Goal: Transaction & Acquisition: Purchase product/service

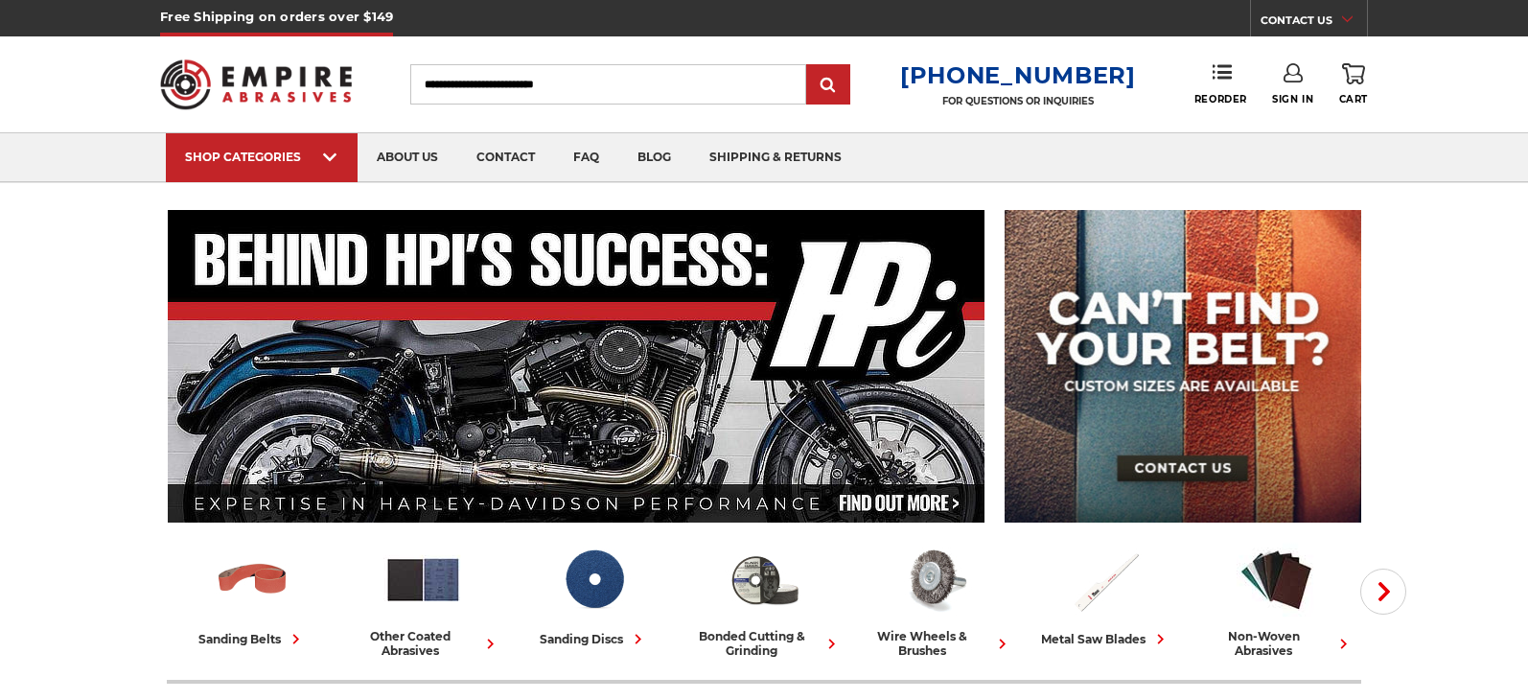
type input "**********"
click at [1299, 87] on link "Sign In" at bounding box center [1292, 84] width 41 height 42
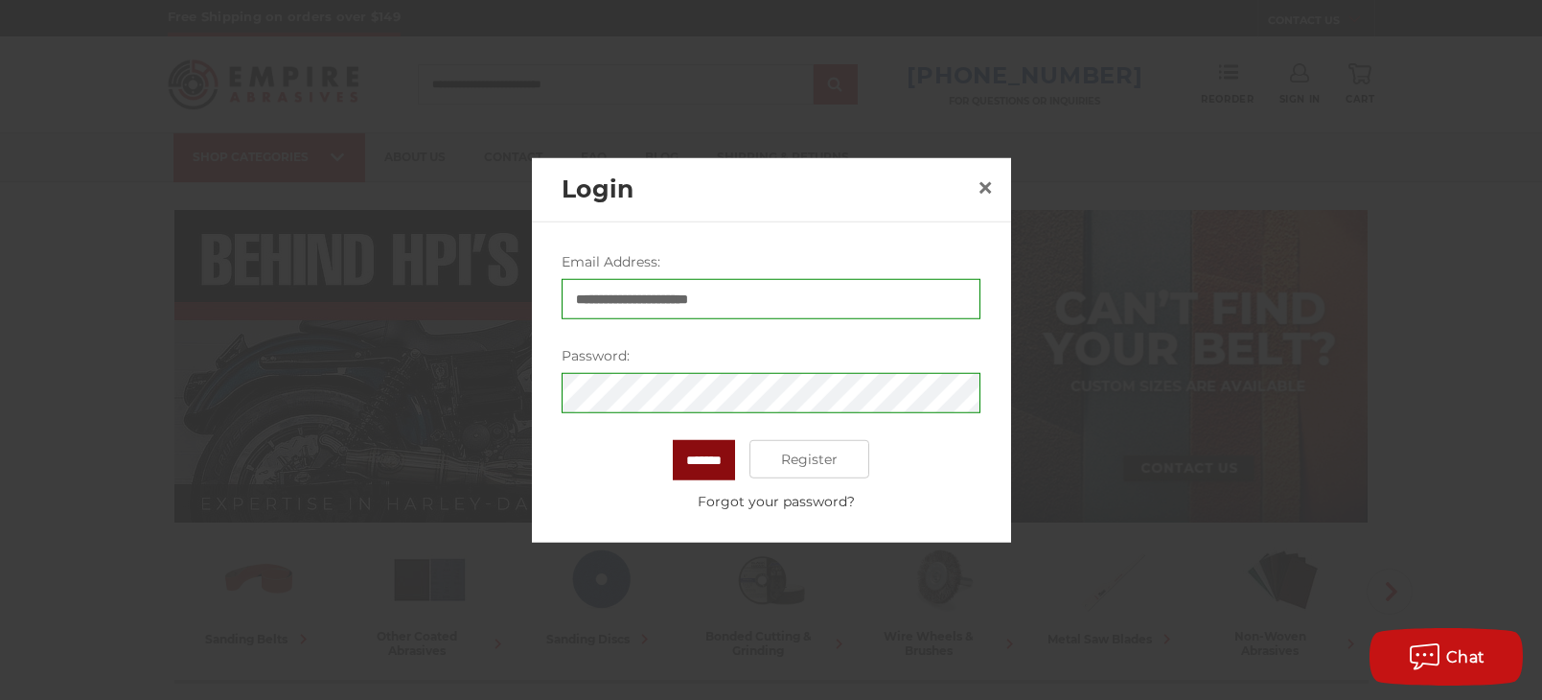
click at [729, 460] on input "*******" at bounding box center [704, 460] width 62 height 40
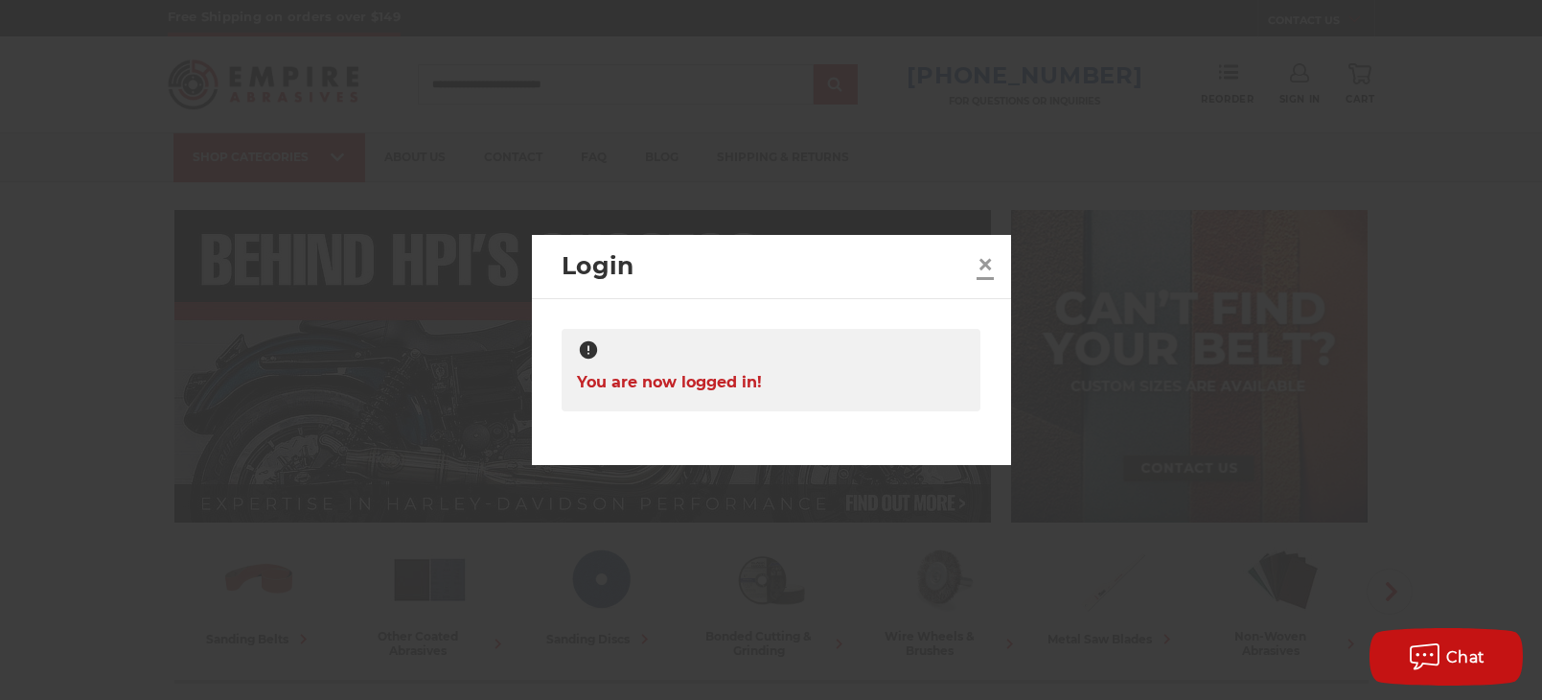
click at [987, 260] on span "×" at bounding box center [985, 263] width 17 height 37
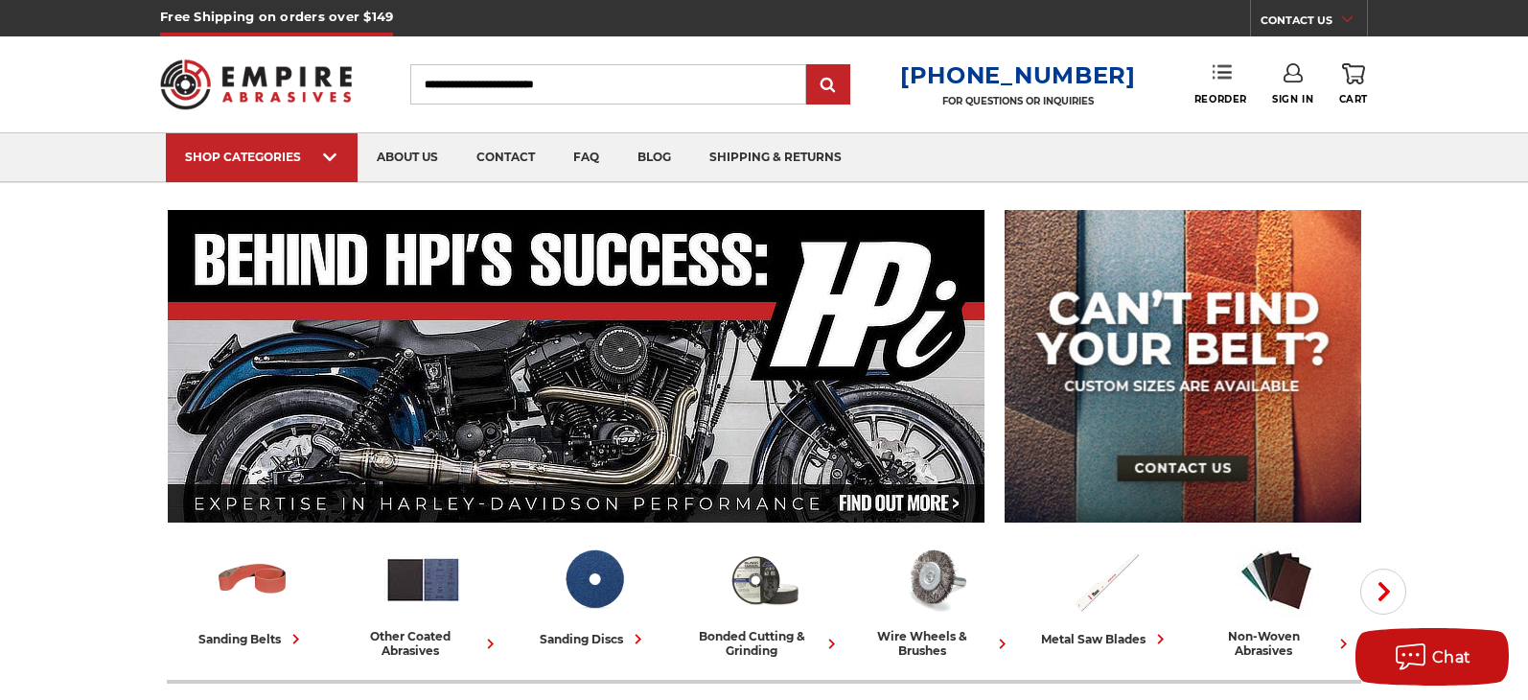
click at [1219, 75] on icon at bounding box center [1222, 71] width 19 height 19
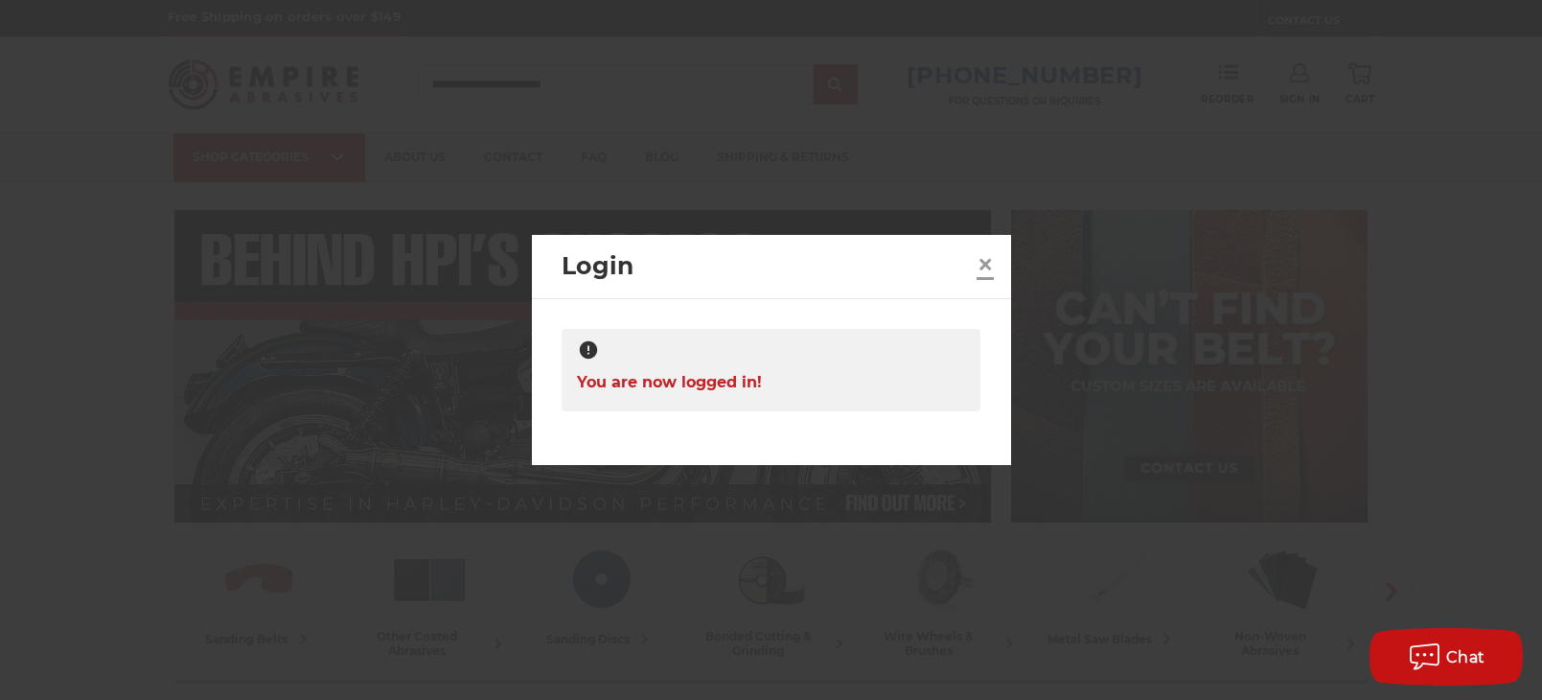
click at [982, 259] on span "×" at bounding box center [985, 263] width 17 height 37
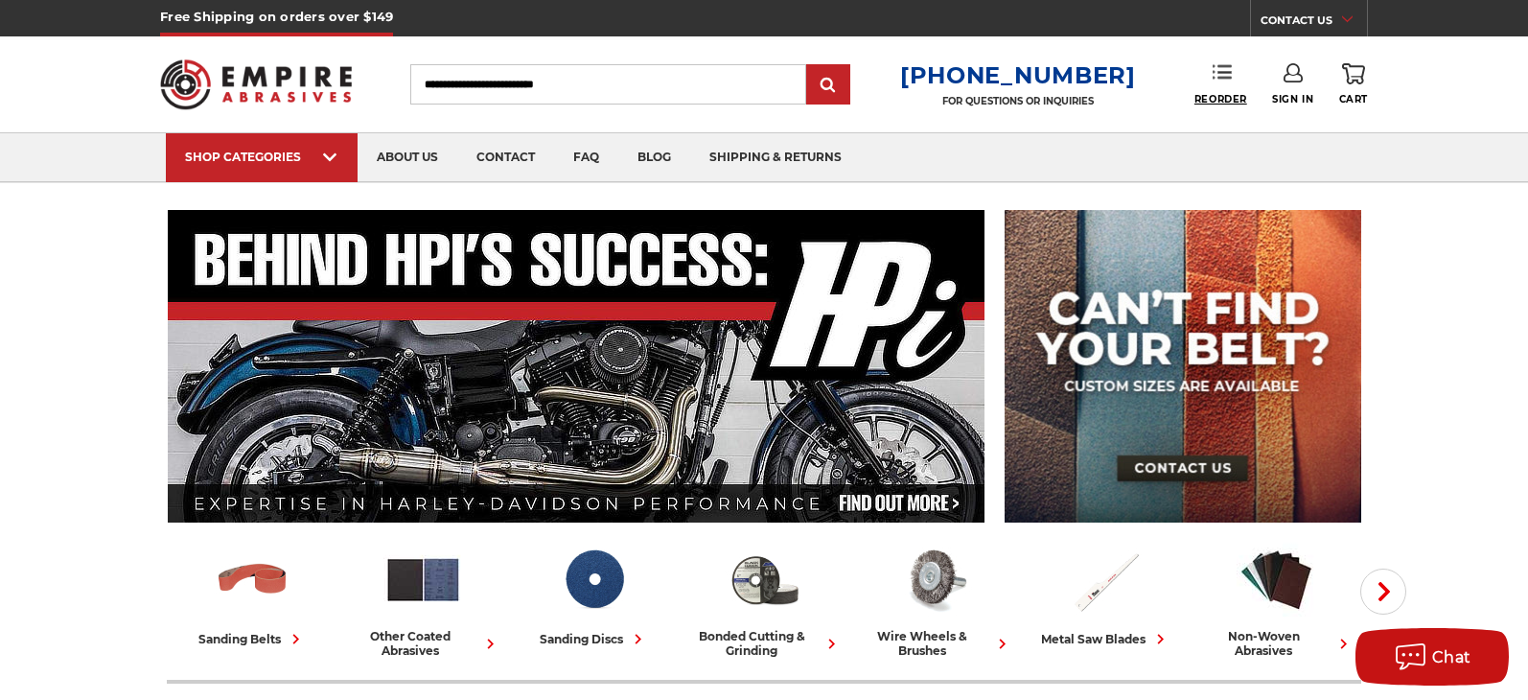
click at [1217, 102] on span "Reorder" at bounding box center [1220, 99] width 53 height 12
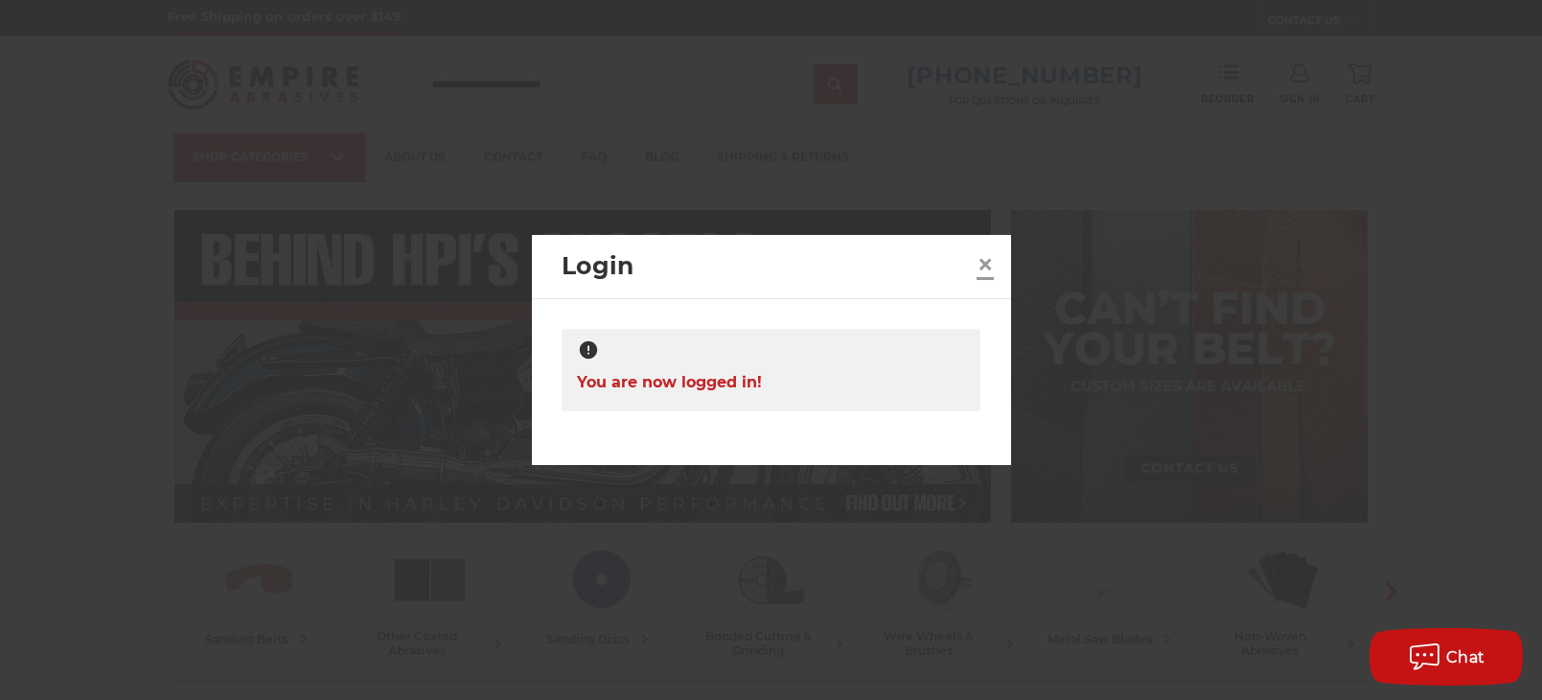
click at [984, 252] on span "×" at bounding box center [985, 263] width 17 height 37
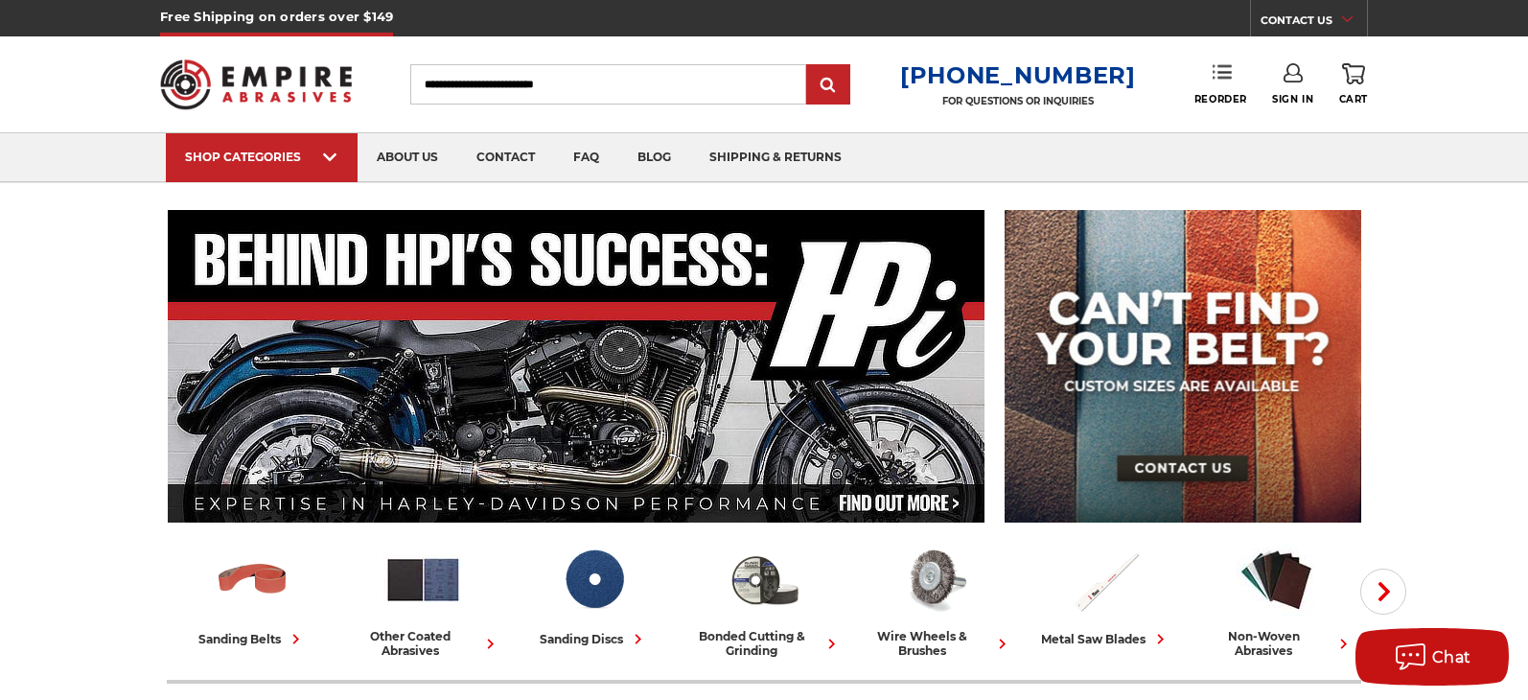
click at [1223, 69] on icon at bounding box center [1222, 71] width 19 height 19
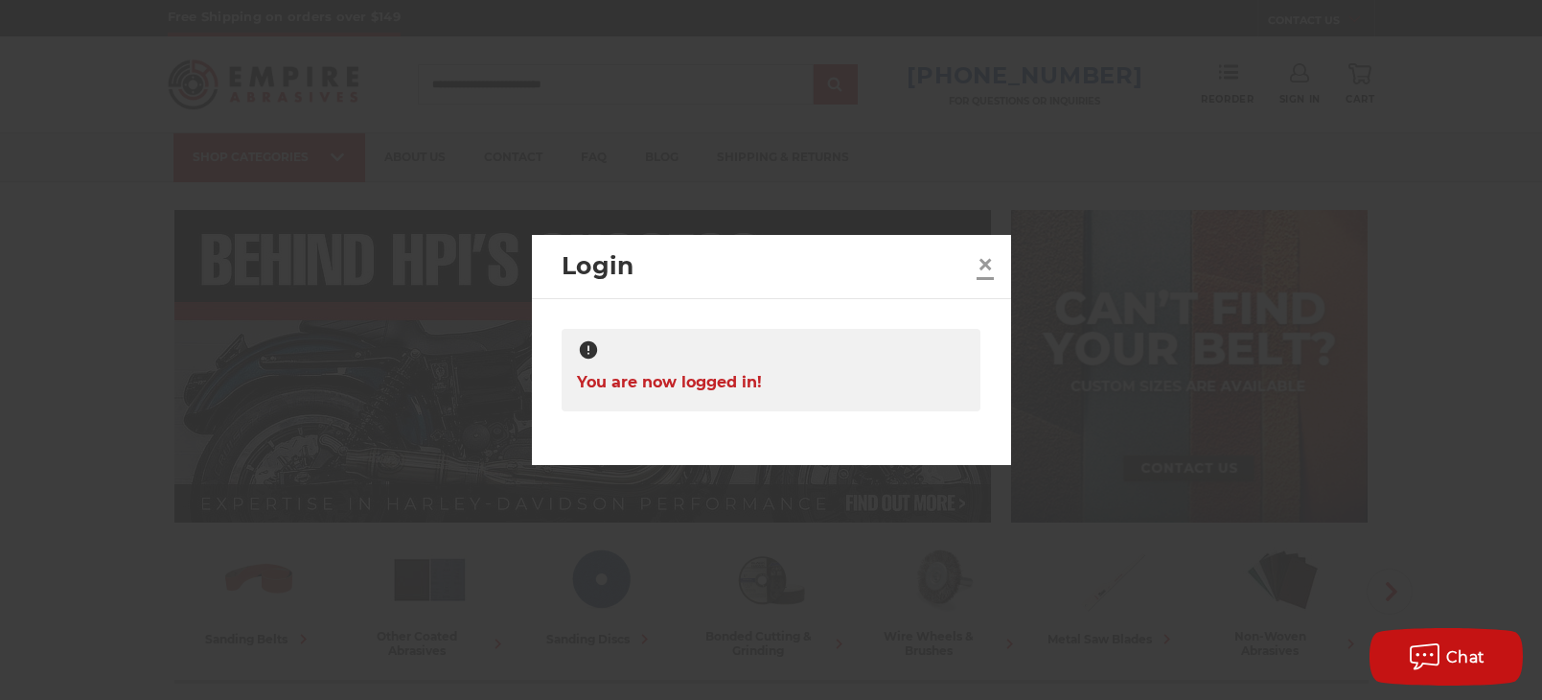
click at [987, 261] on span "×" at bounding box center [985, 263] width 17 height 37
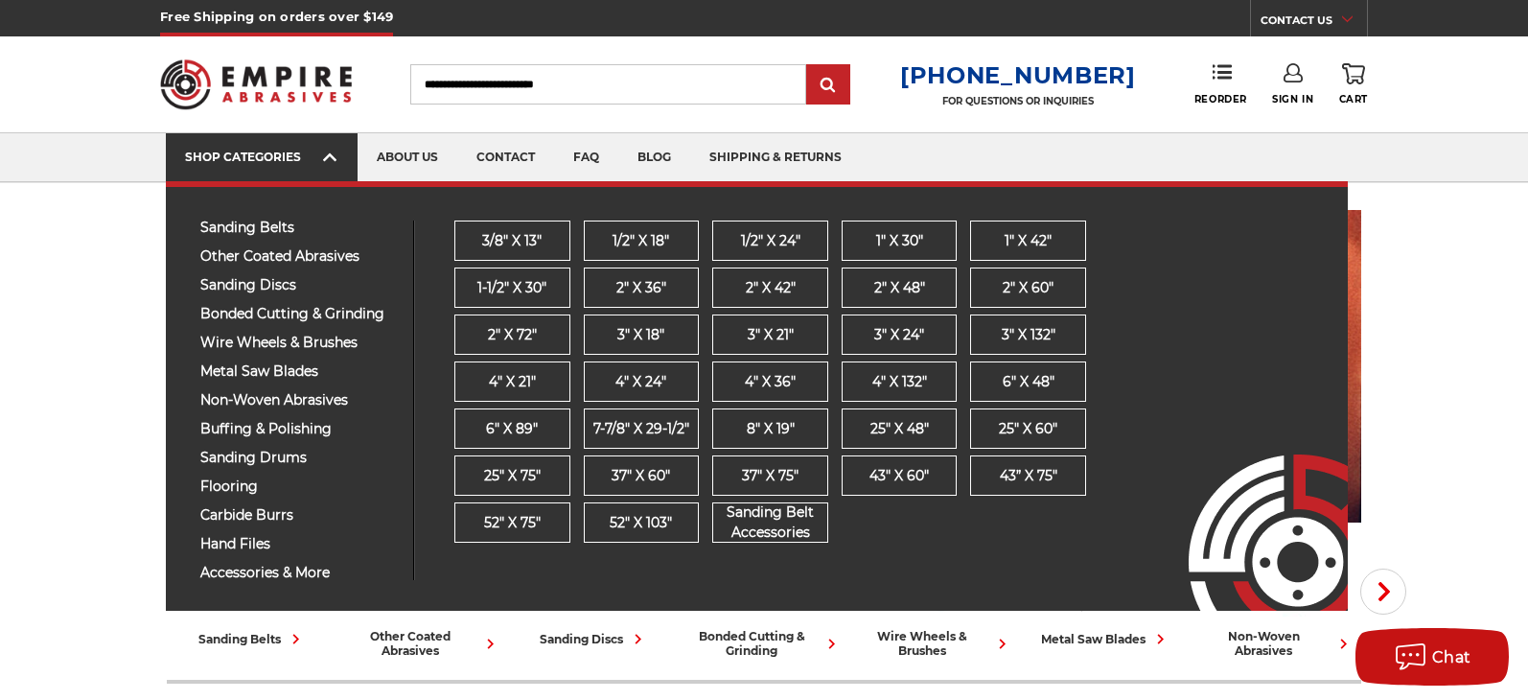
click at [335, 161] on icon at bounding box center [329, 157] width 13 height 21
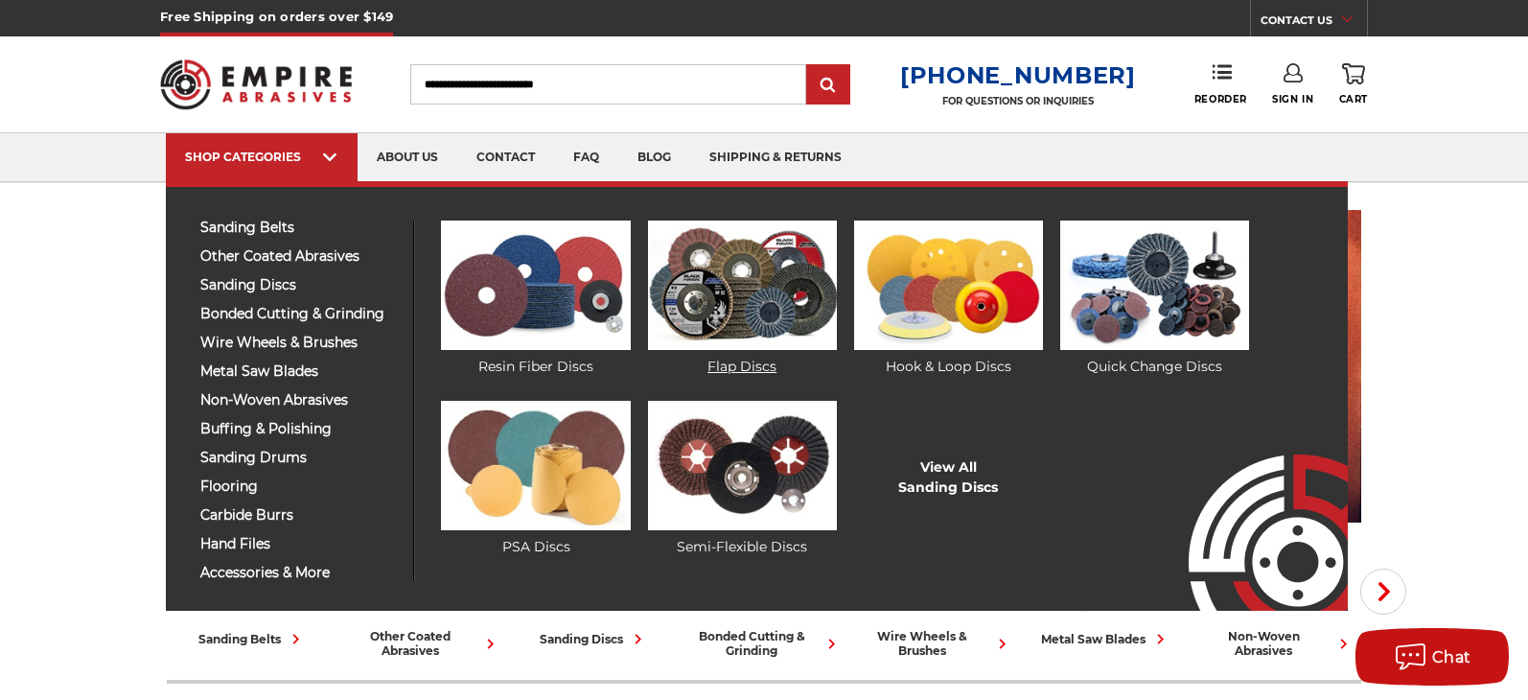
click at [741, 300] on img at bounding box center [742, 284] width 189 height 129
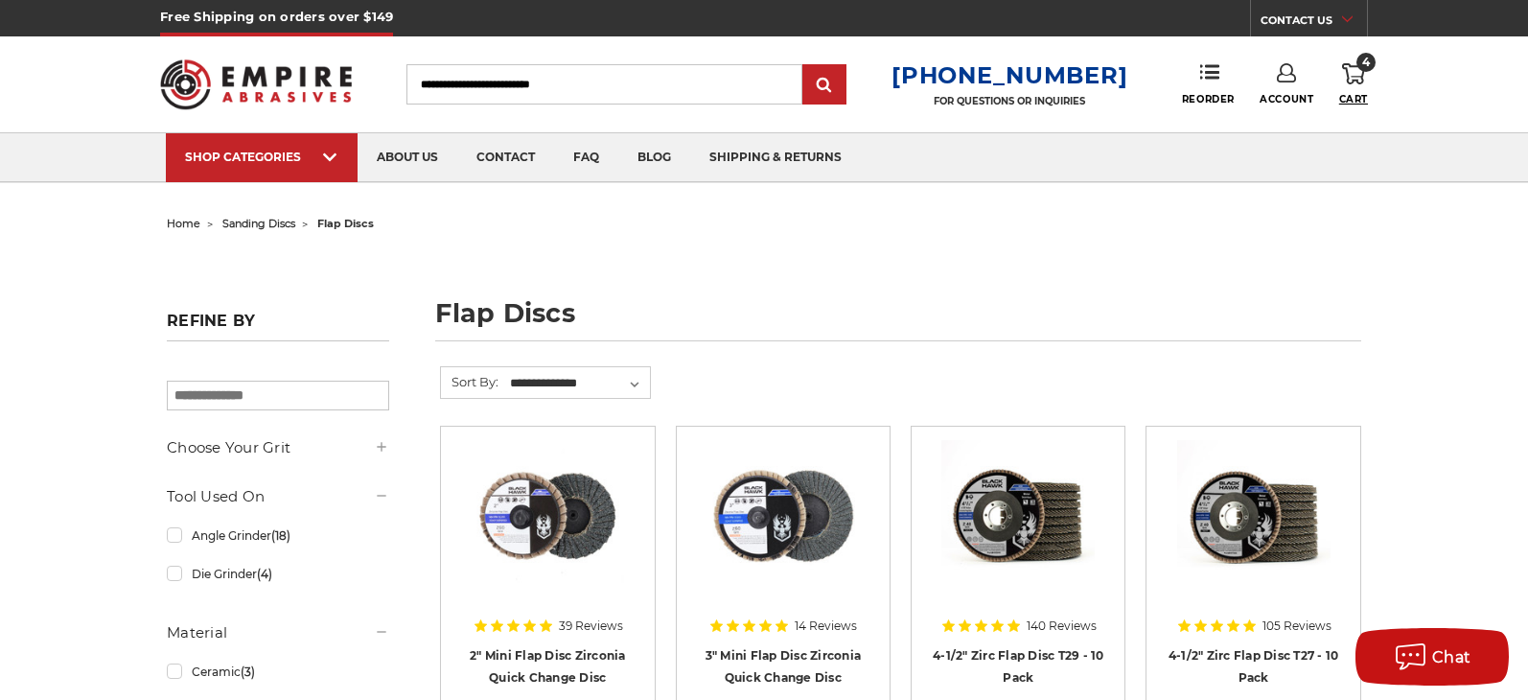
click at [1361, 98] on span "Cart" at bounding box center [1353, 99] width 29 height 12
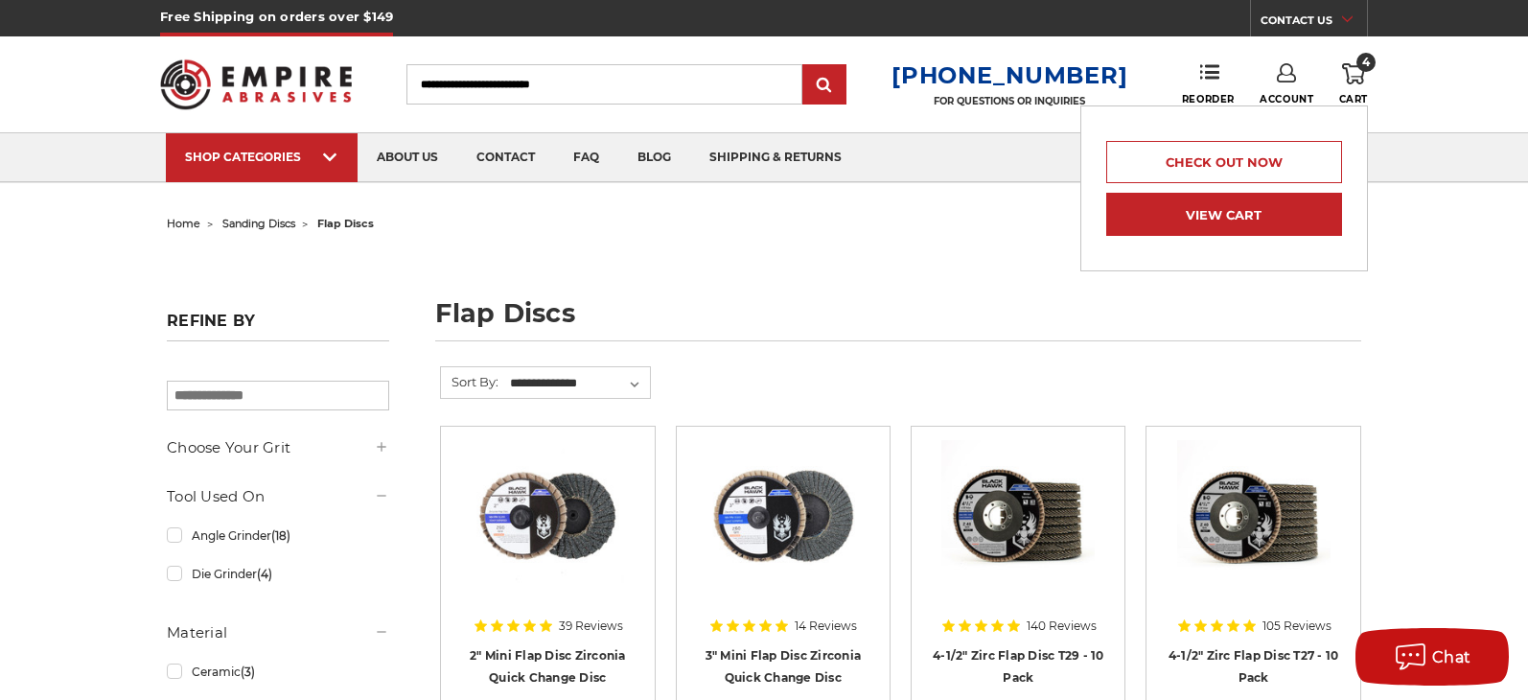
click at [1246, 214] on link "View Cart" at bounding box center [1224, 214] width 236 height 43
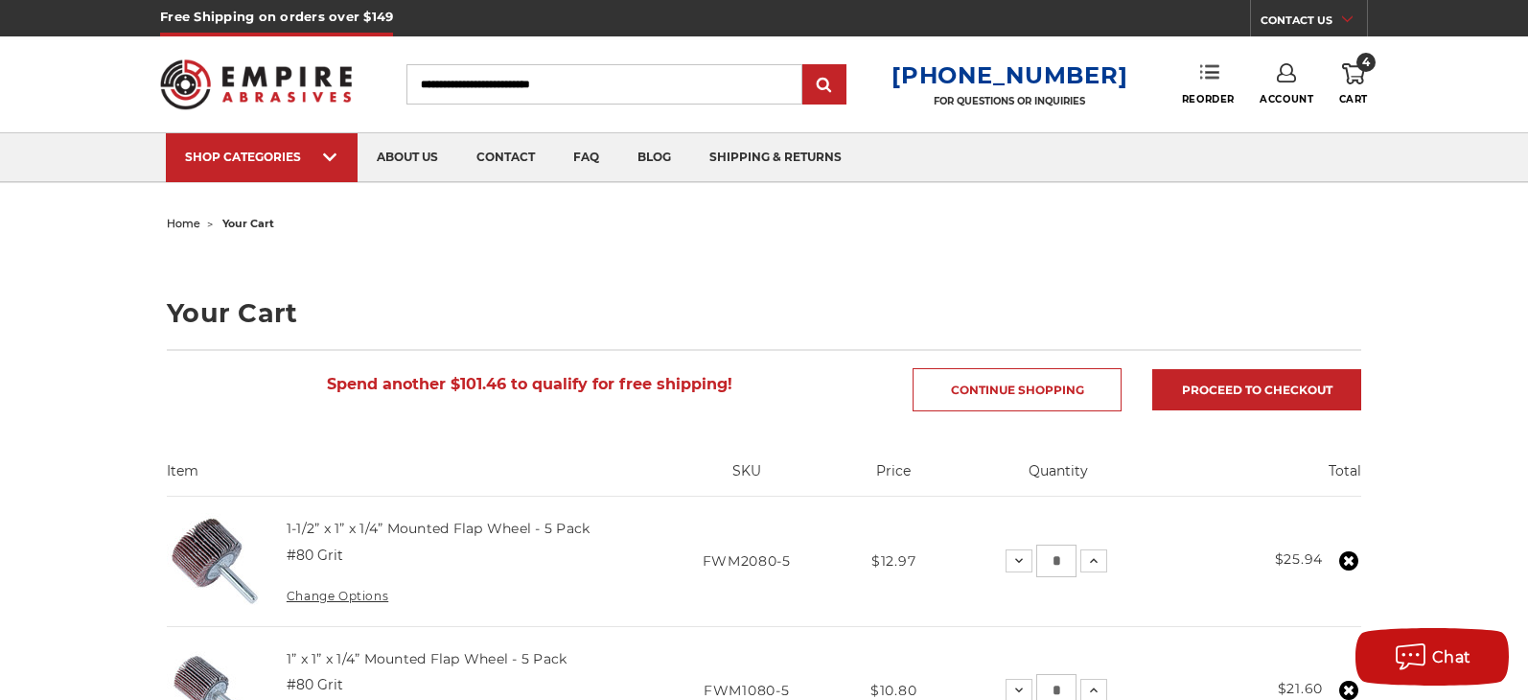
click at [1200, 78] on use at bounding box center [1209, 71] width 19 height 13
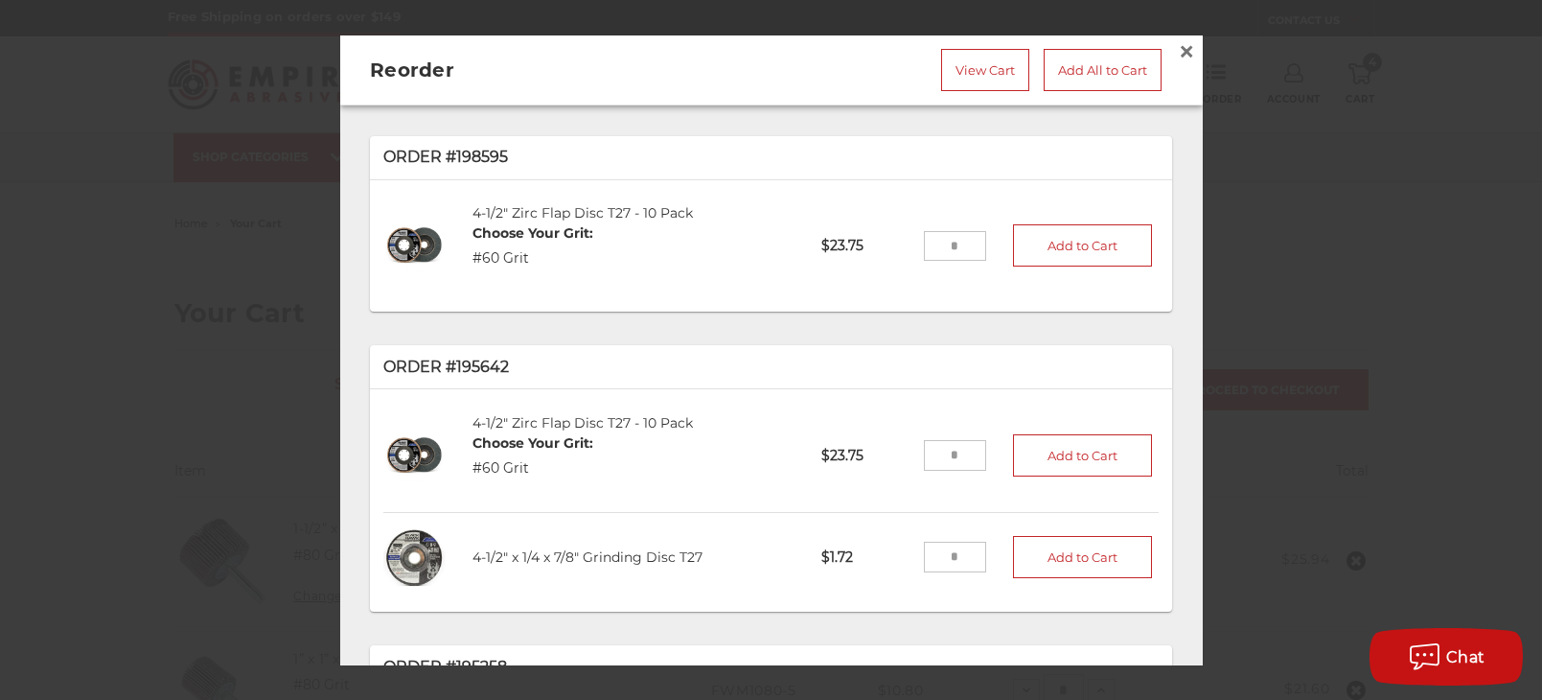
click at [947, 254] on input "tel" at bounding box center [955, 245] width 62 height 31
type input "*"
click at [1038, 243] on button "Add to Cart" at bounding box center [1083, 245] width 140 height 42
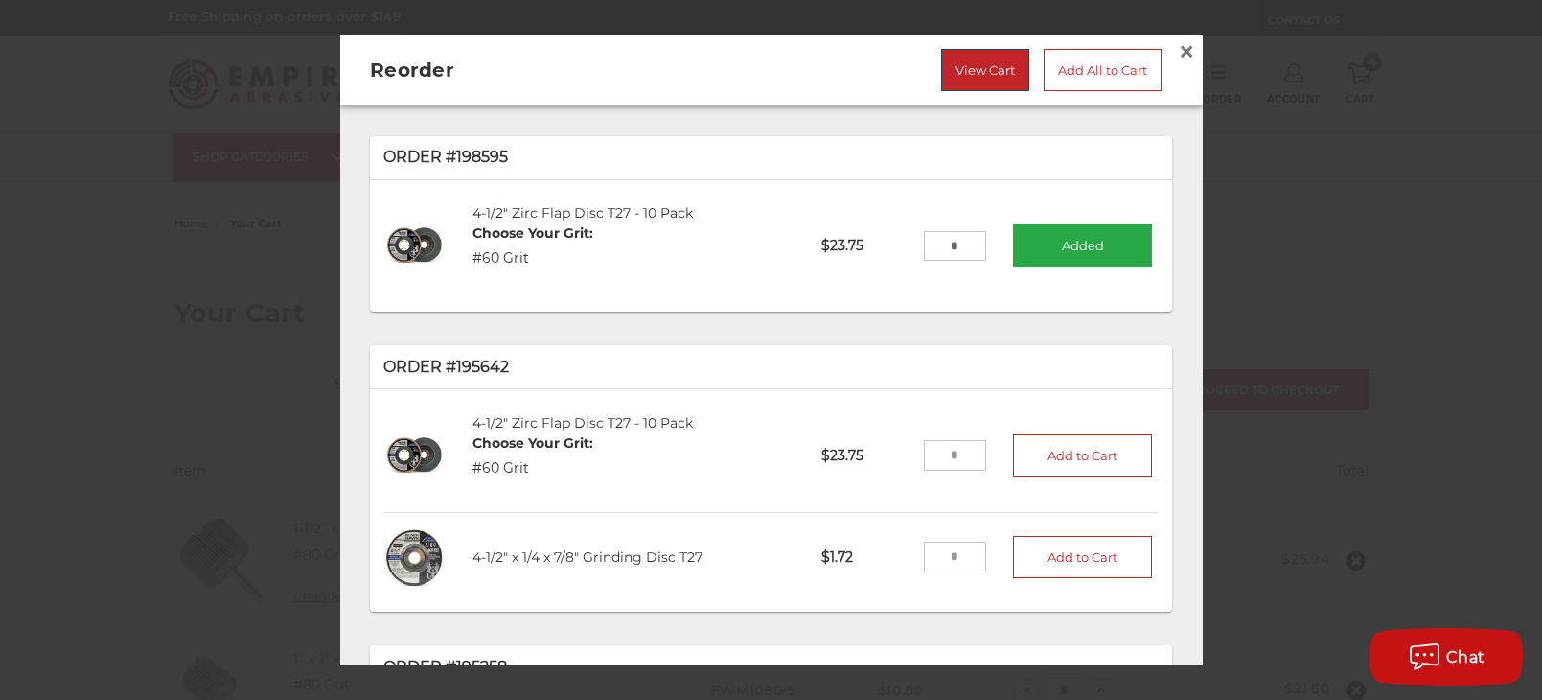
click at [976, 73] on link "View Cart" at bounding box center [985, 70] width 88 height 42
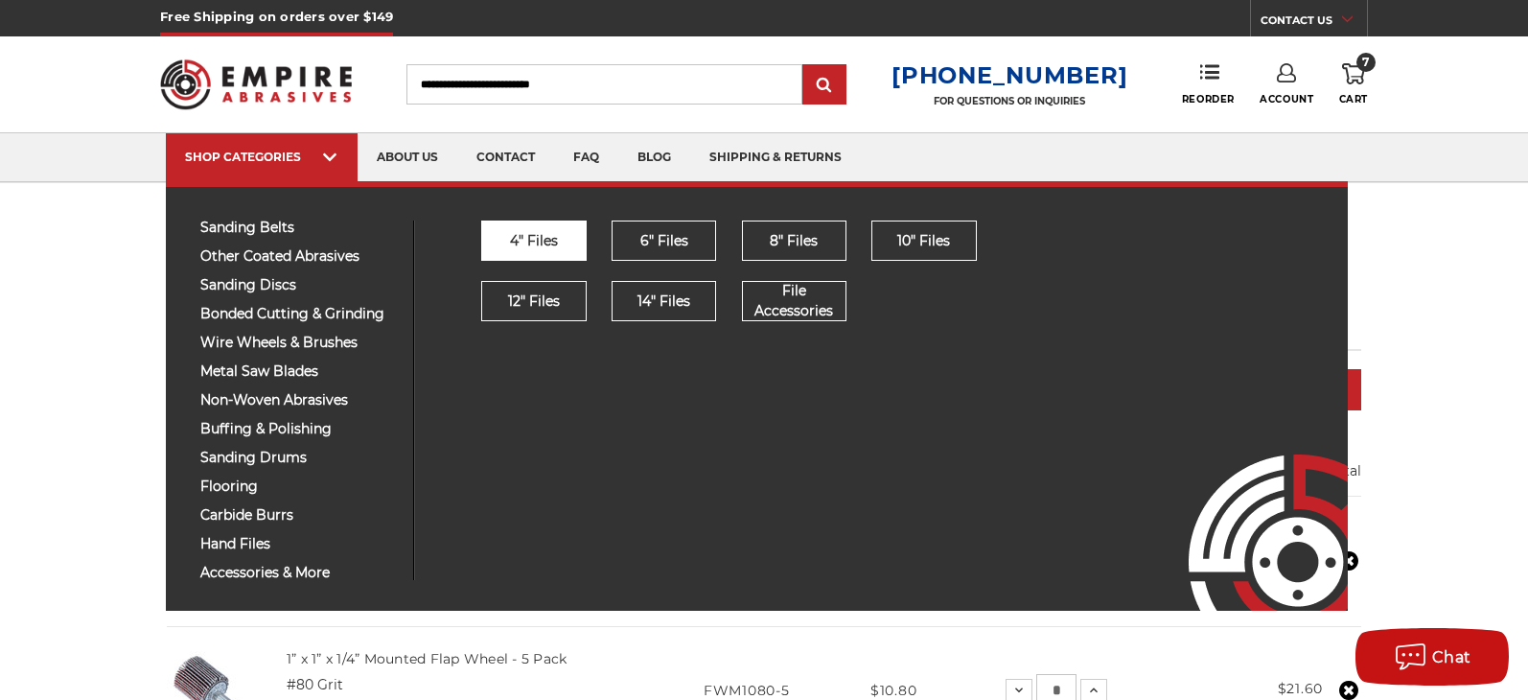
click at [550, 249] on span "4" Files" at bounding box center [534, 241] width 48 height 20
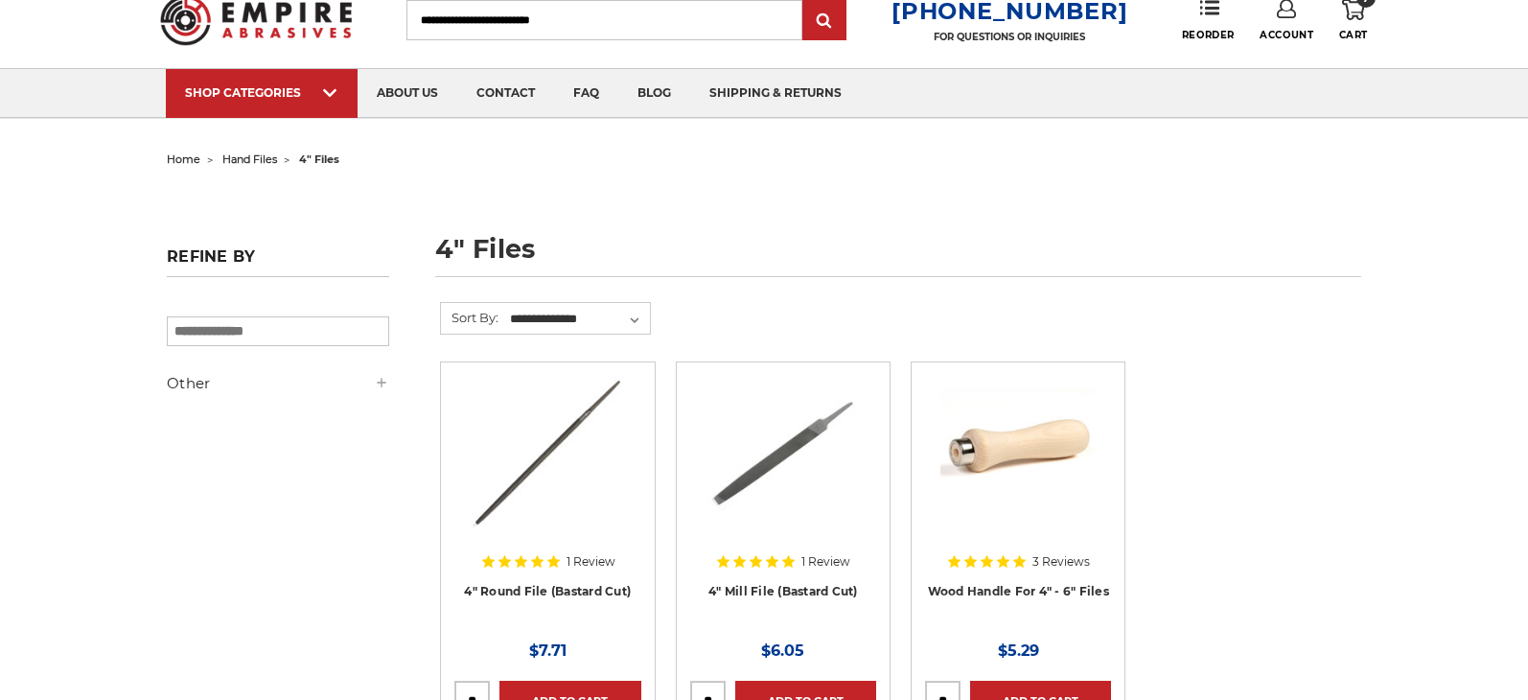
scroll to position [96, 0]
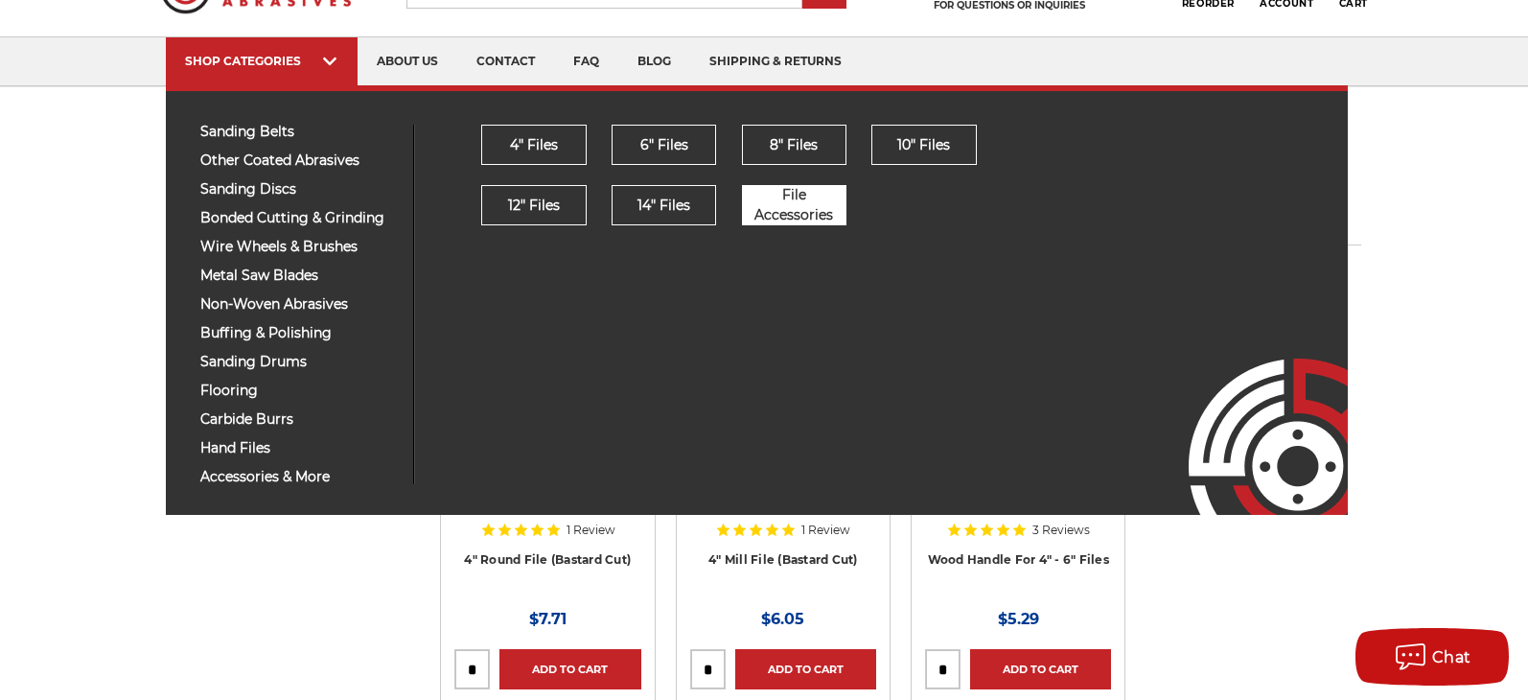
click at [788, 199] on span "File Accessories" at bounding box center [794, 205] width 103 height 40
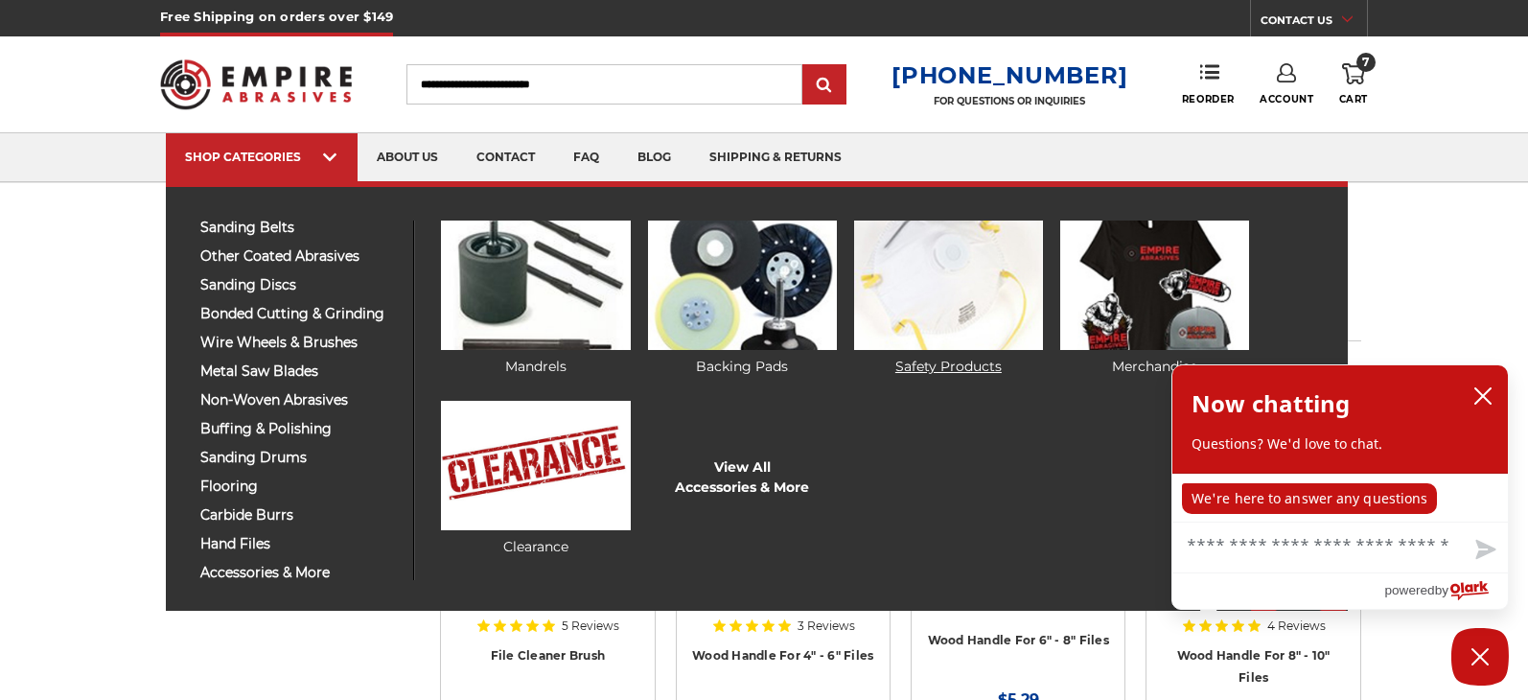
click at [958, 362] on link "Safety Products" at bounding box center [948, 298] width 189 height 156
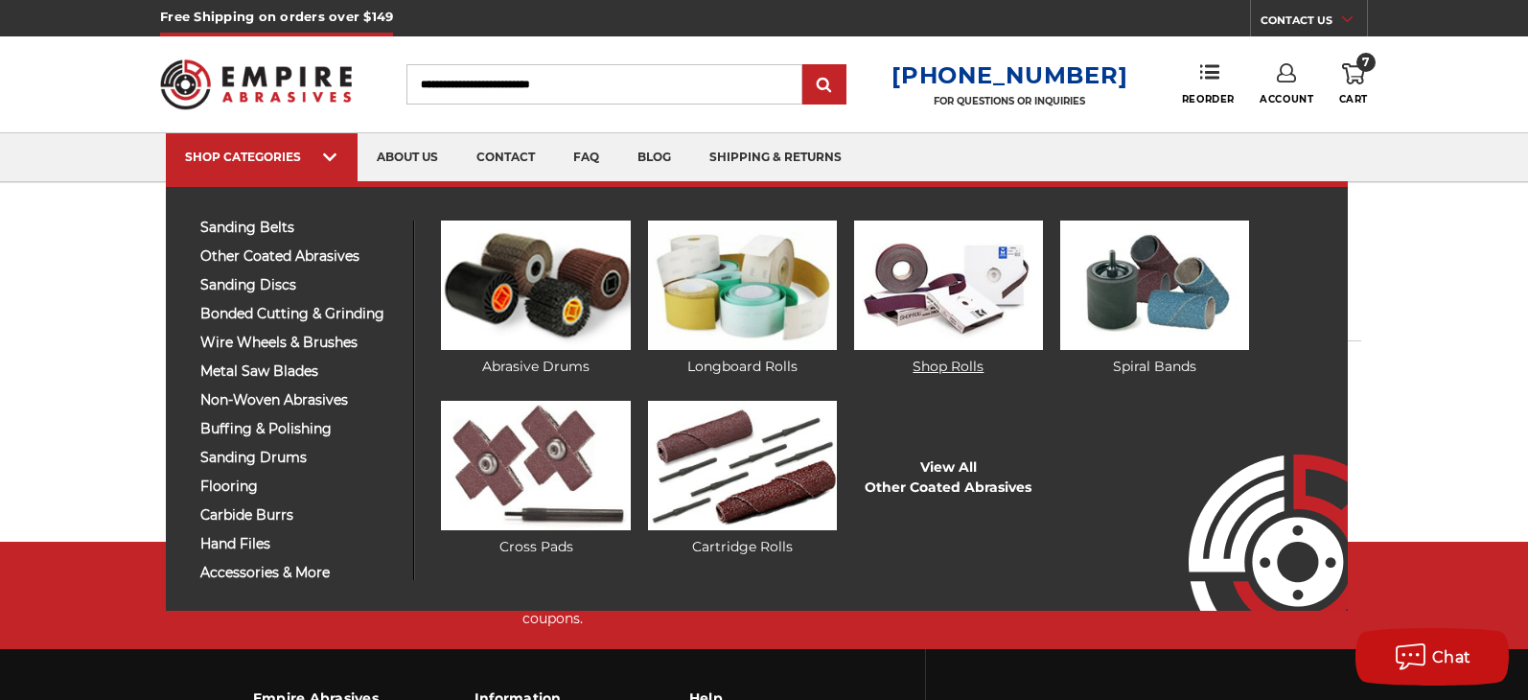
click at [970, 330] on img at bounding box center [948, 284] width 189 height 129
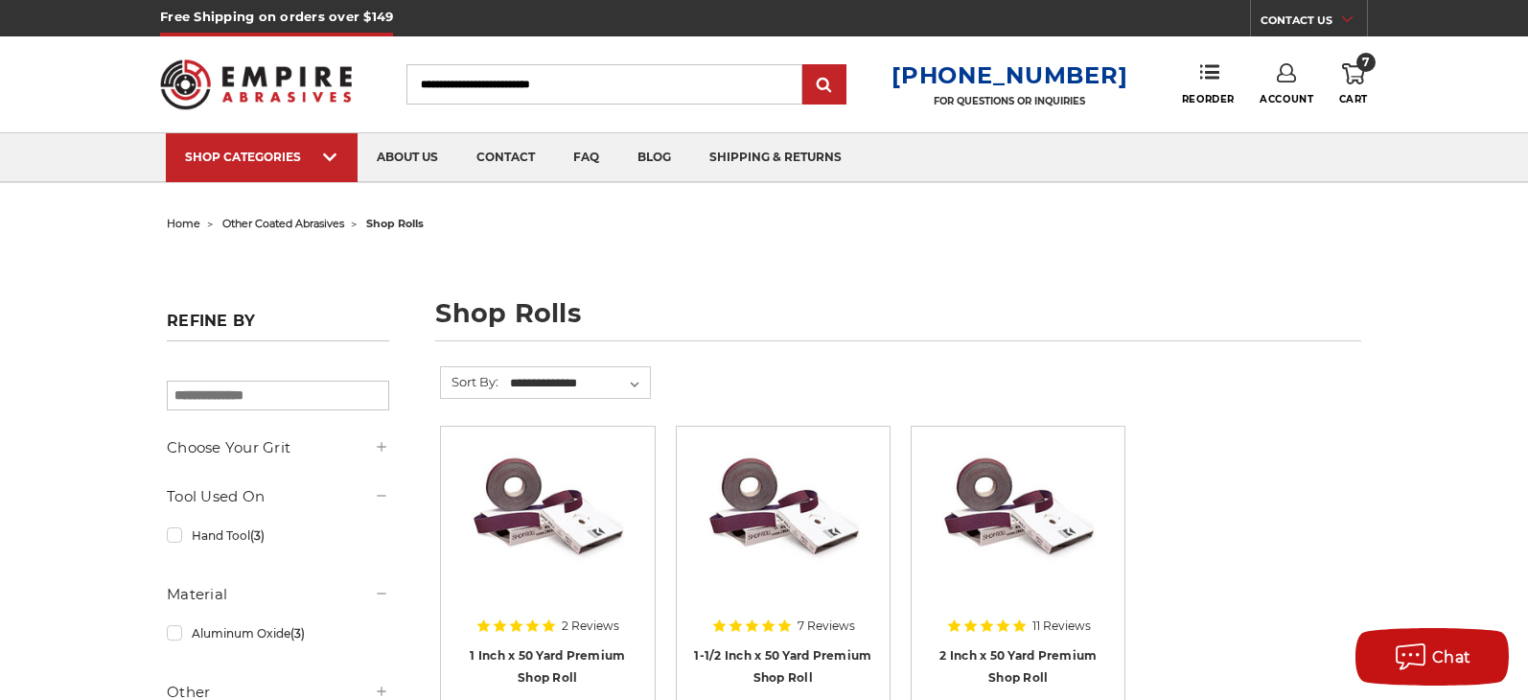
click at [1340, 89] on link "7 Cart" at bounding box center [1353, 84] width 29 height 42
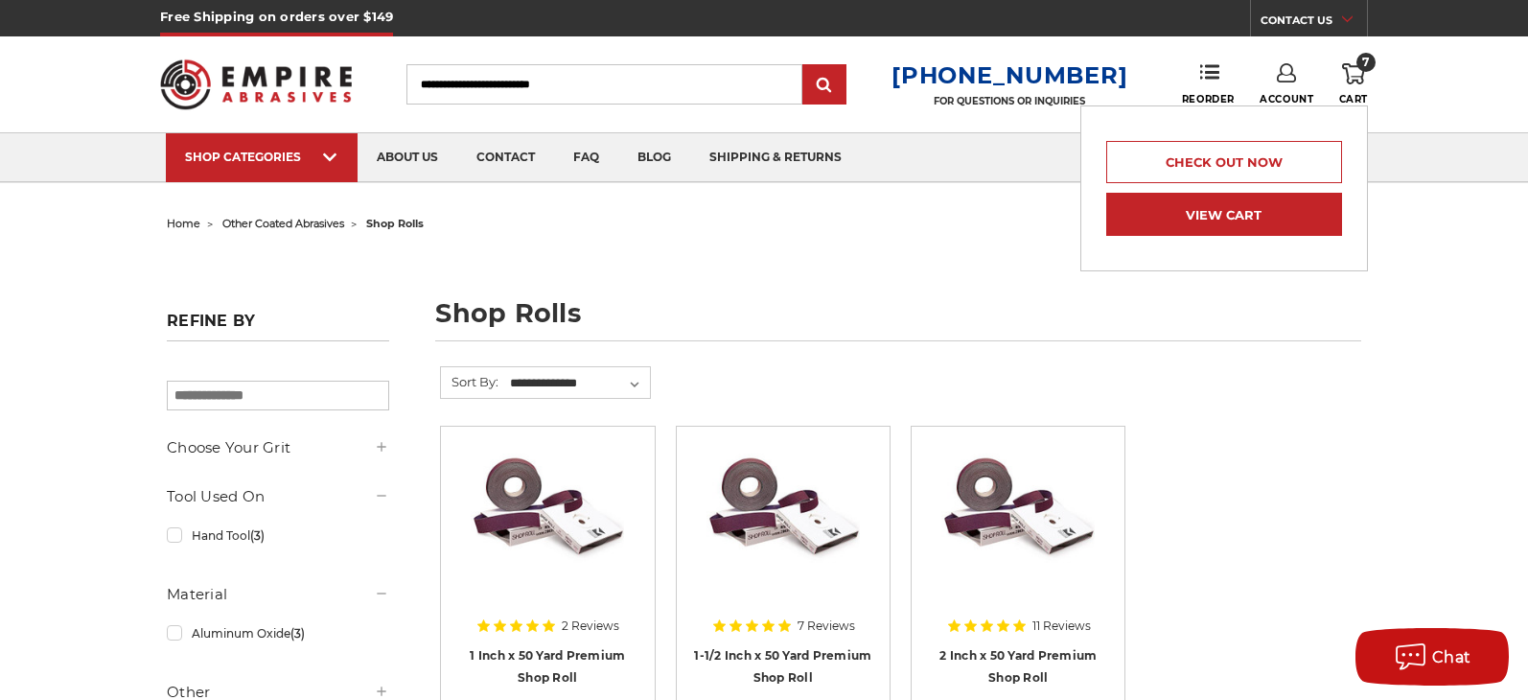
click at [1237, 201] on link "View Cart" at bounding box center [1224, 214] width 236 height 43
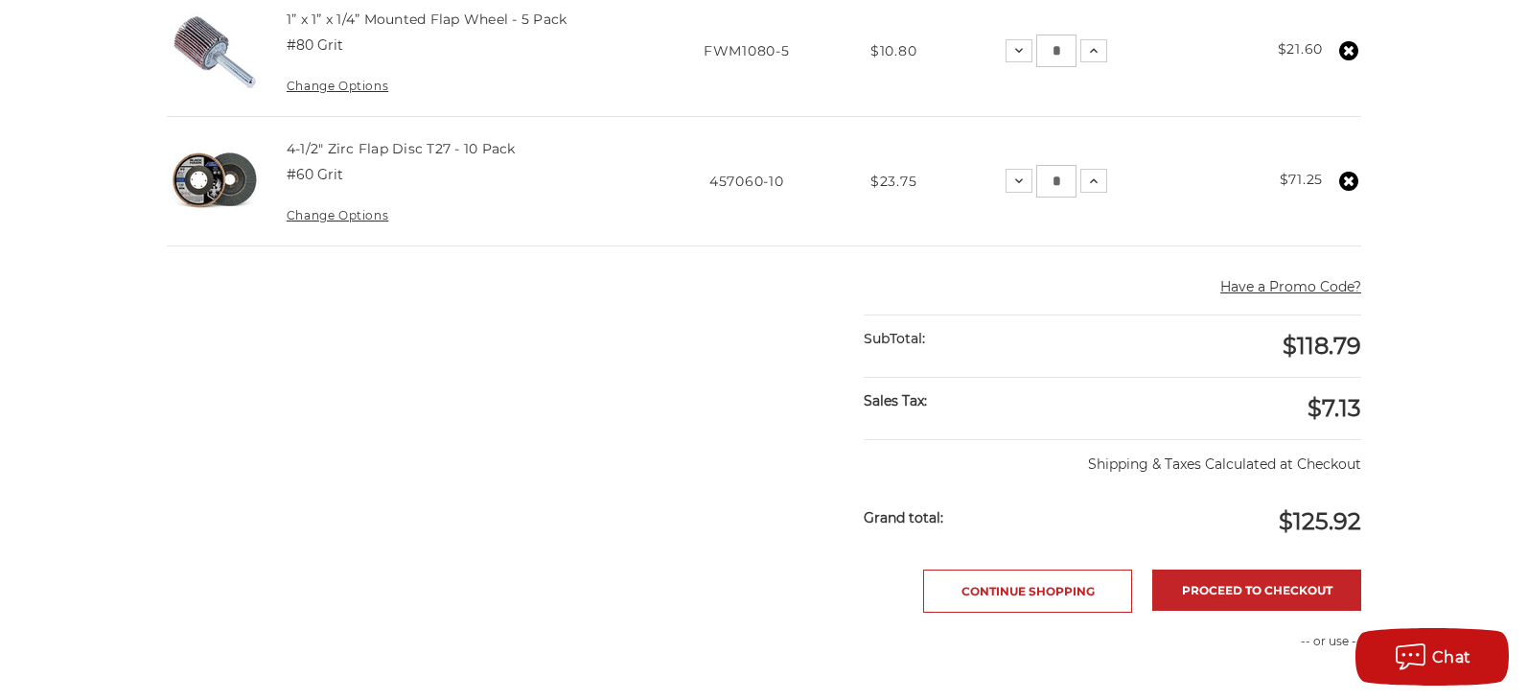
scroll to position [671, 0]
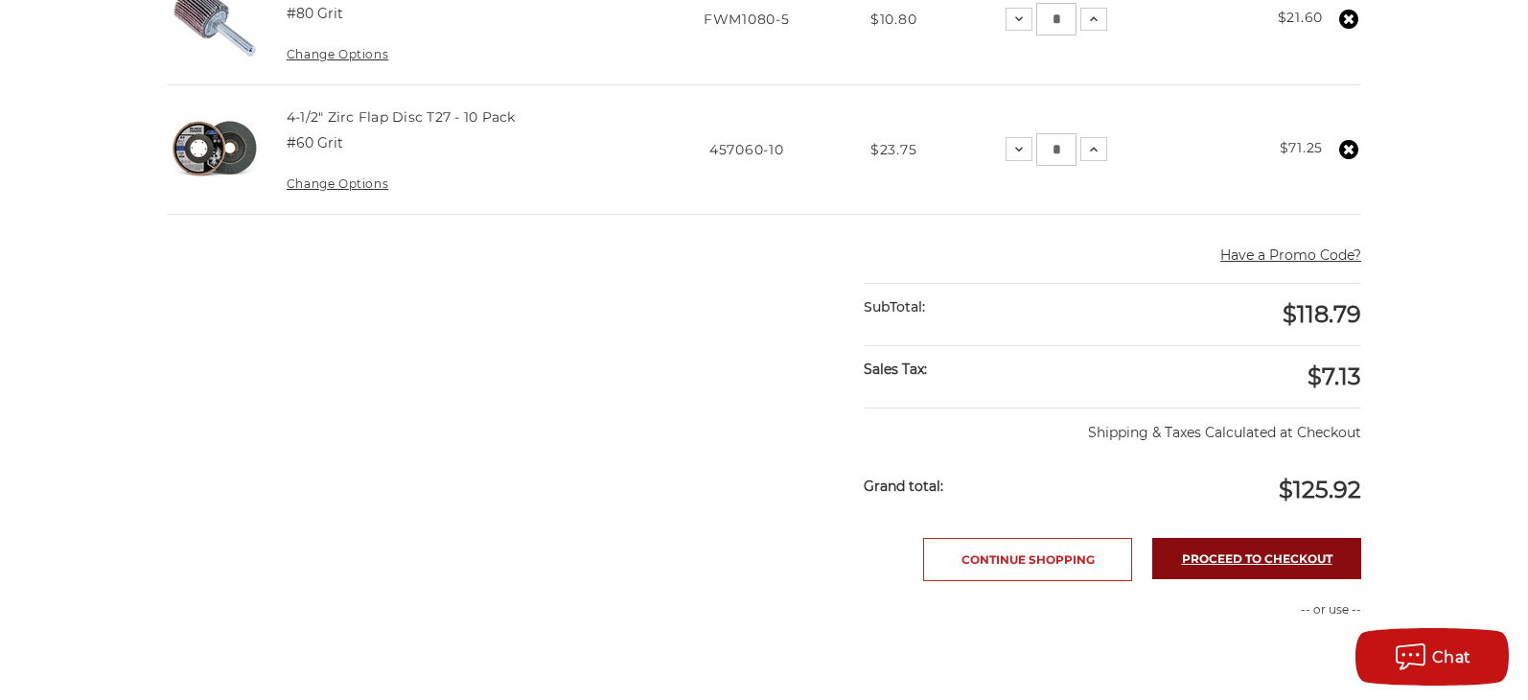
click at [1231, 559] on link "Proceed to checkout" at bounding box center [1256, 558] width 209 height 41
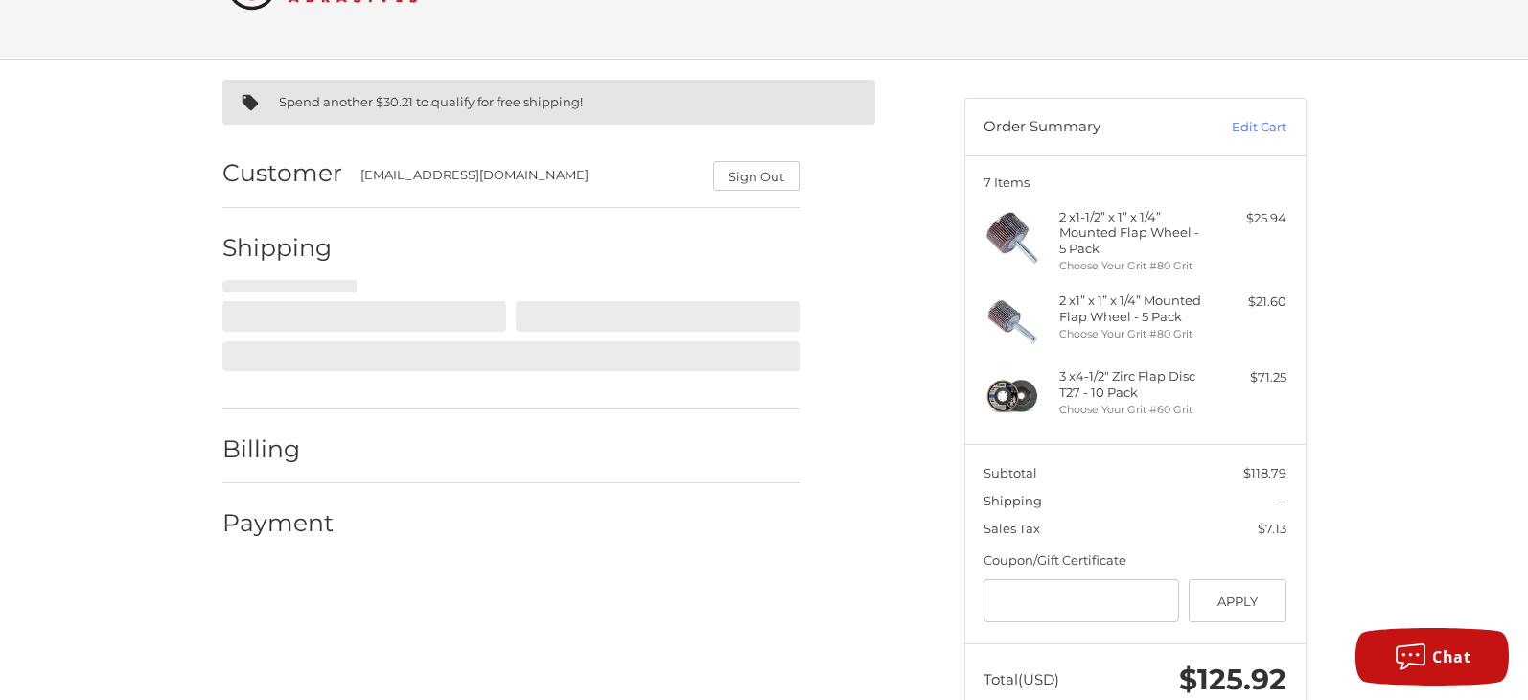
scroll to position [145, 0]
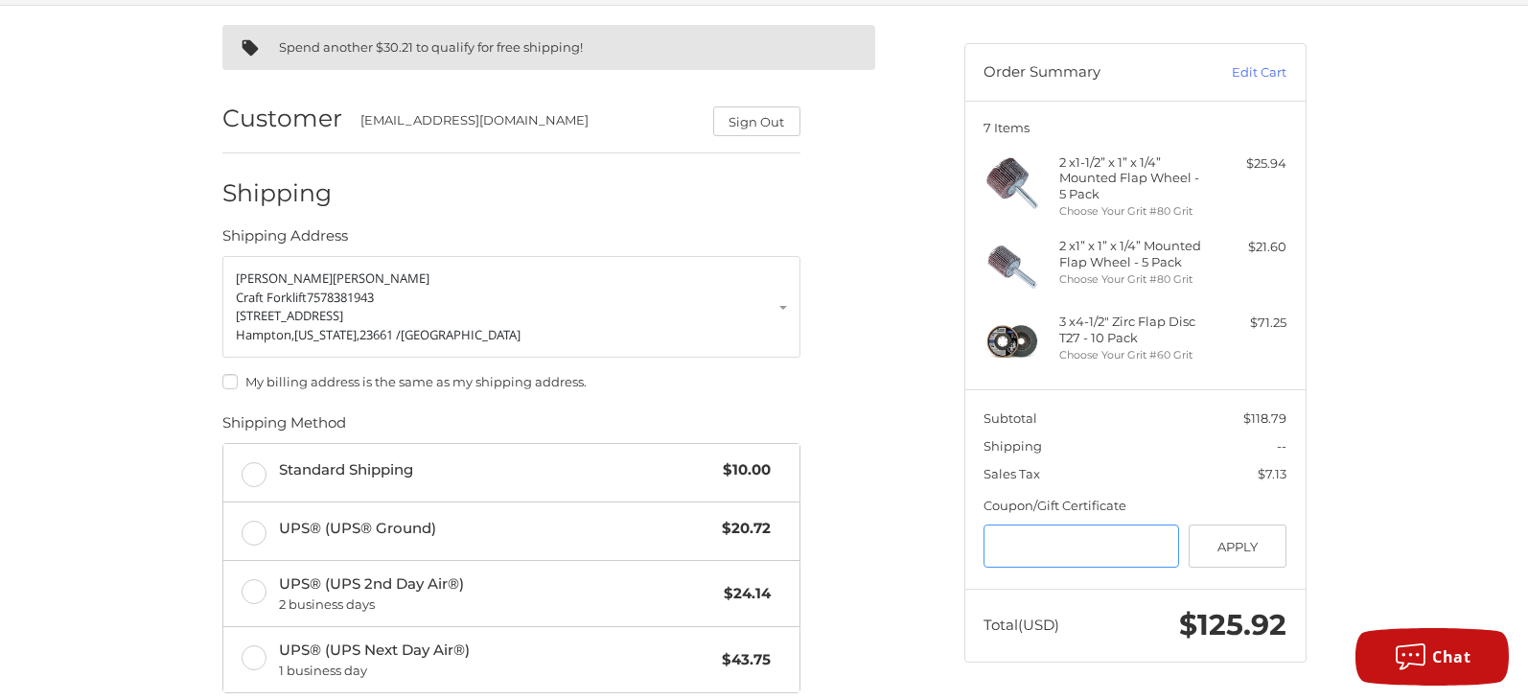
click at [1010, 543] on input "Gift Certificate or Coupon Code" at bounding box center [1081, 545] width 196 height 43
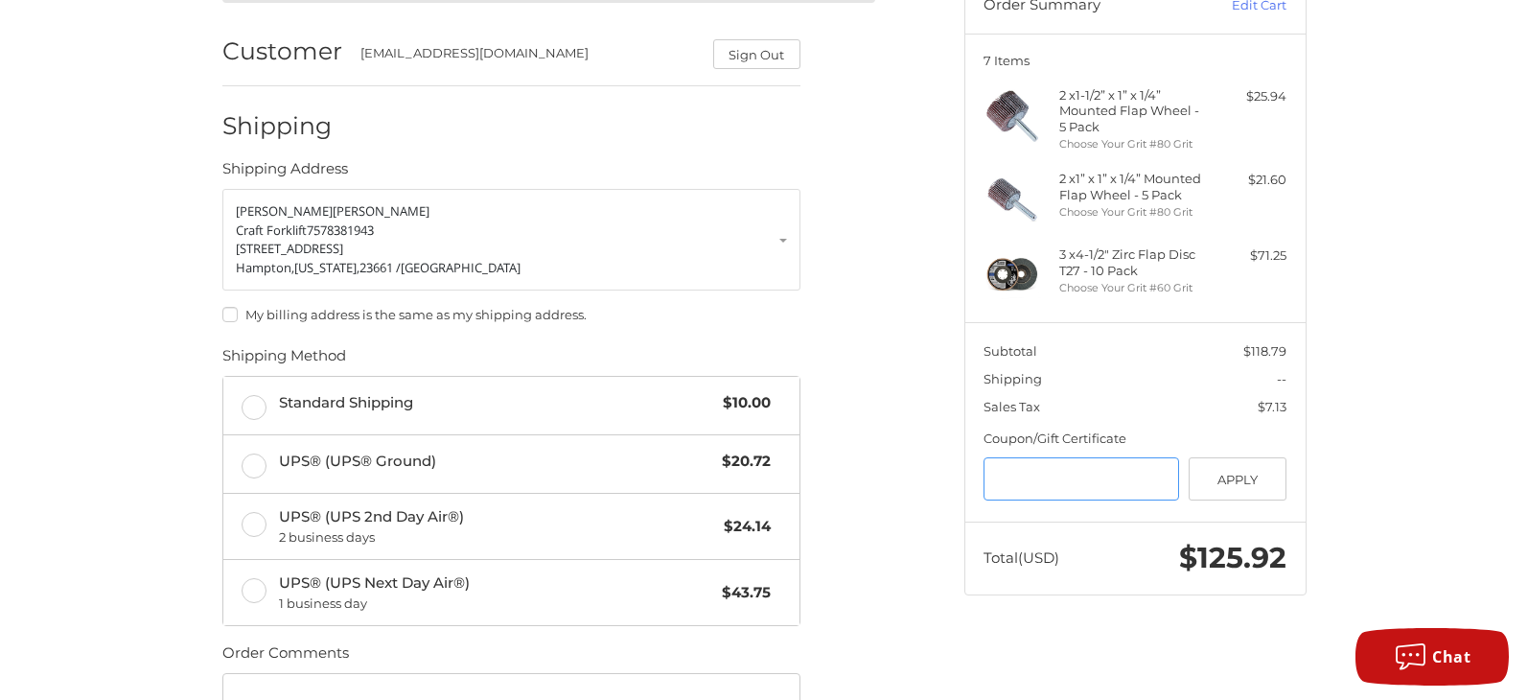
scroll to position [241, 0]
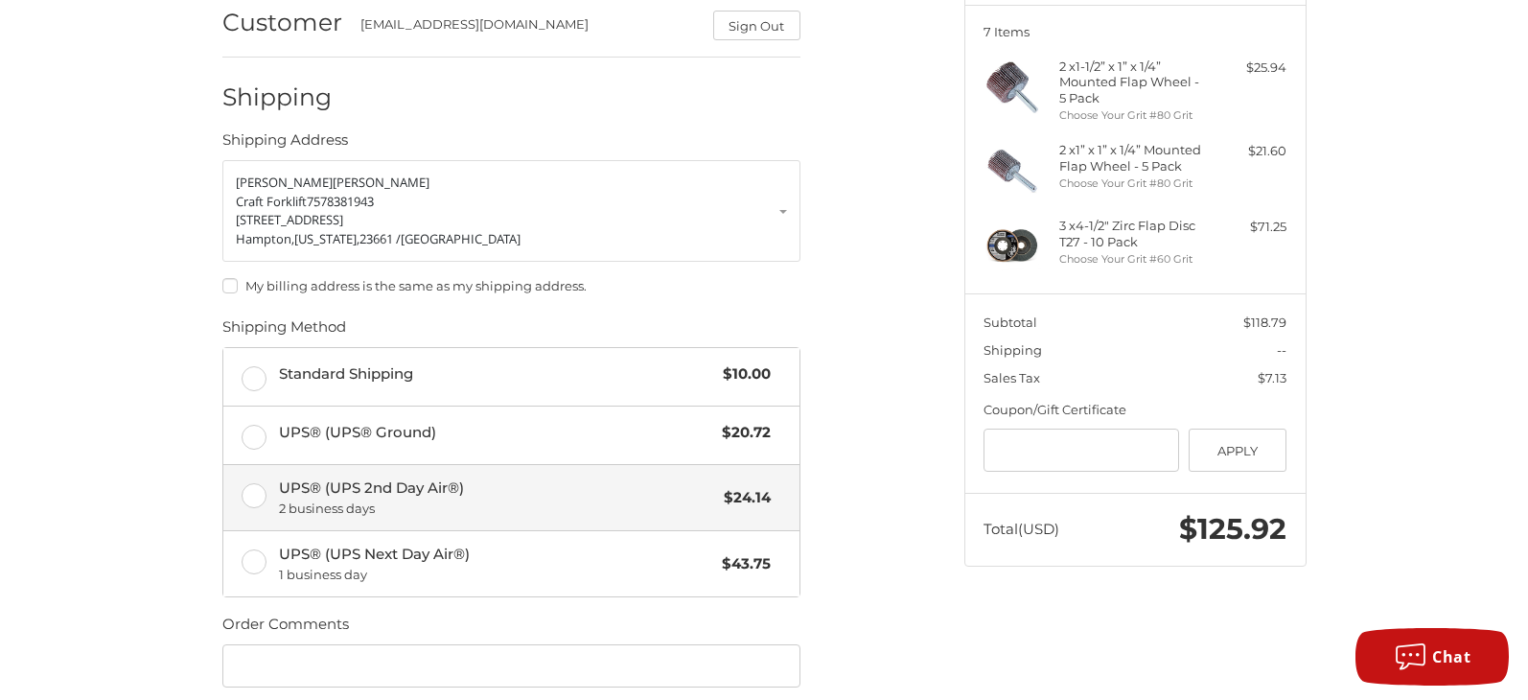
click at [257, 488] on label "UPS® (UPS 2nd Day Air®) 2 business days $24.14" at bounding box center [511, 497] width 576 height 65
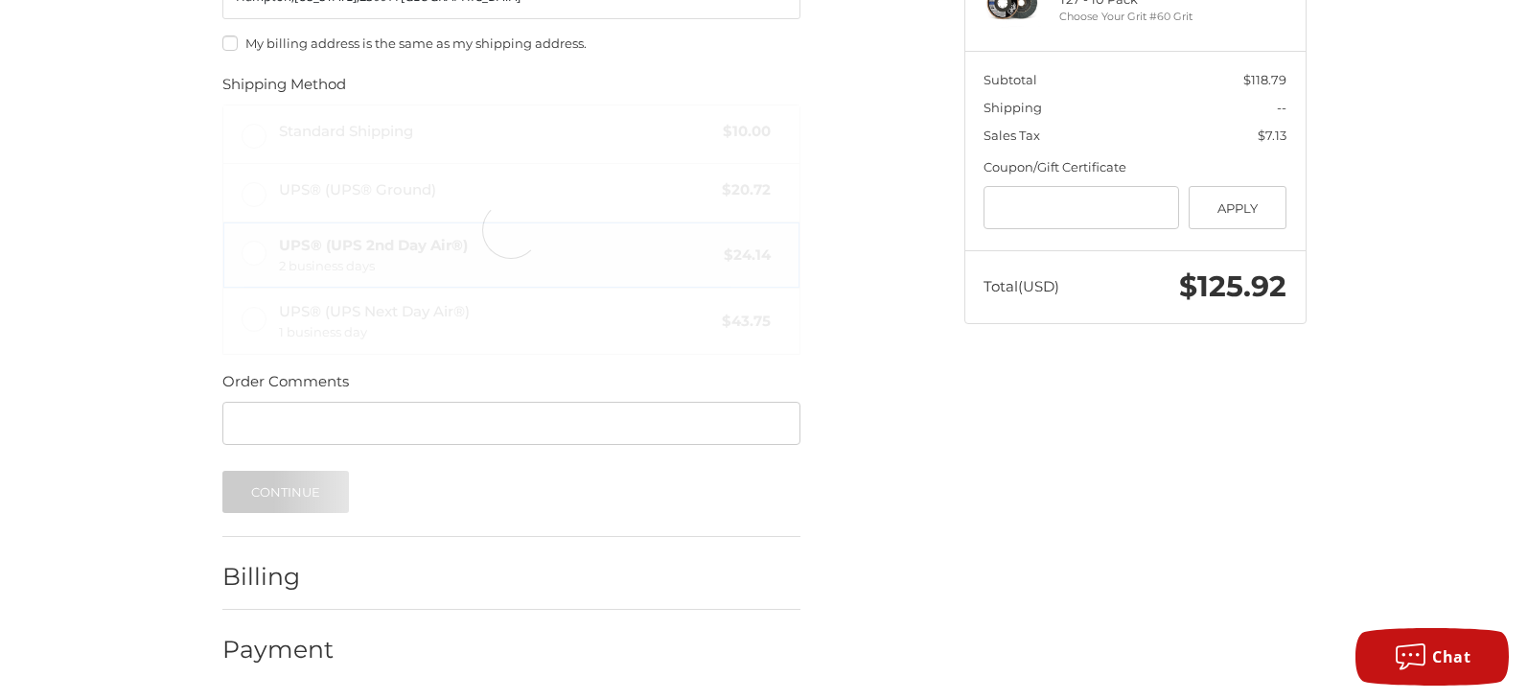
scroll to position [484, 0]
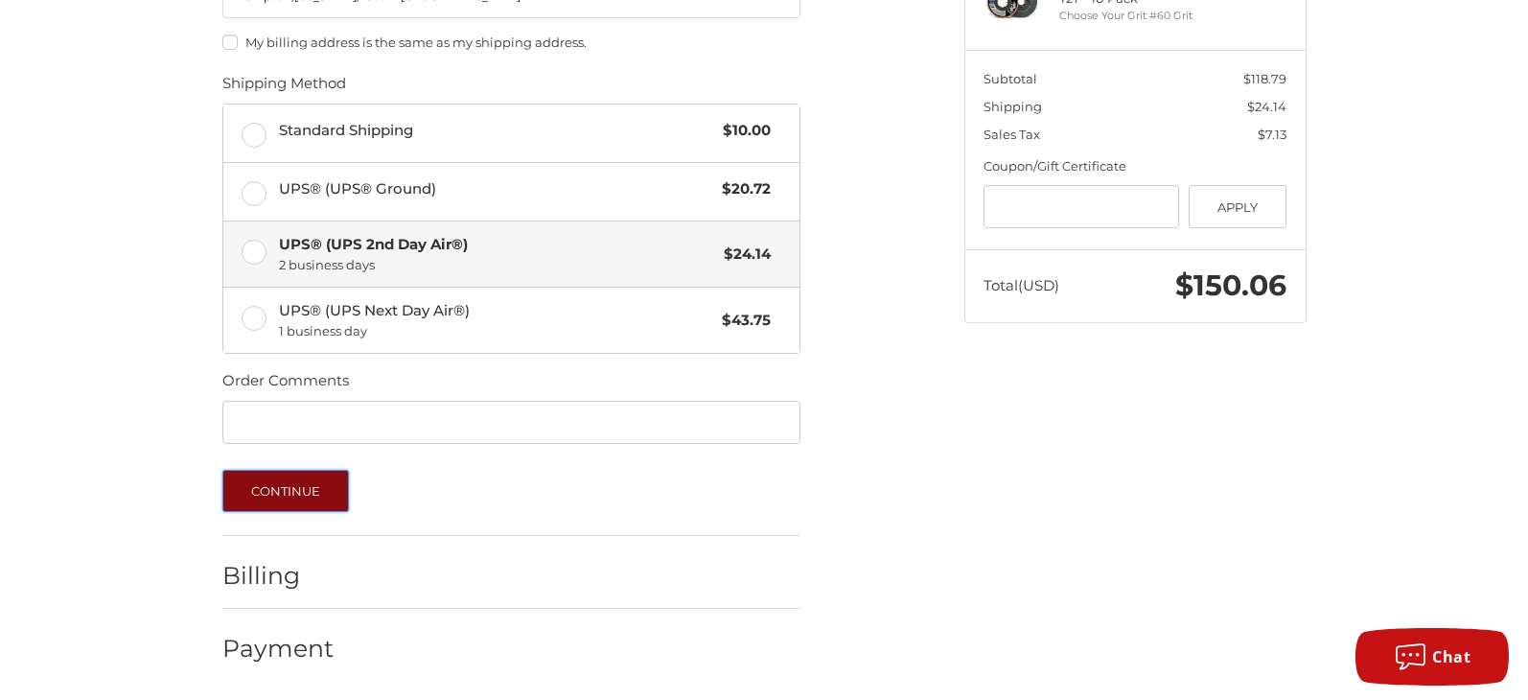
click at [283, 491] on button "Continue" at bounding box center [285, 491] width 127 height 42
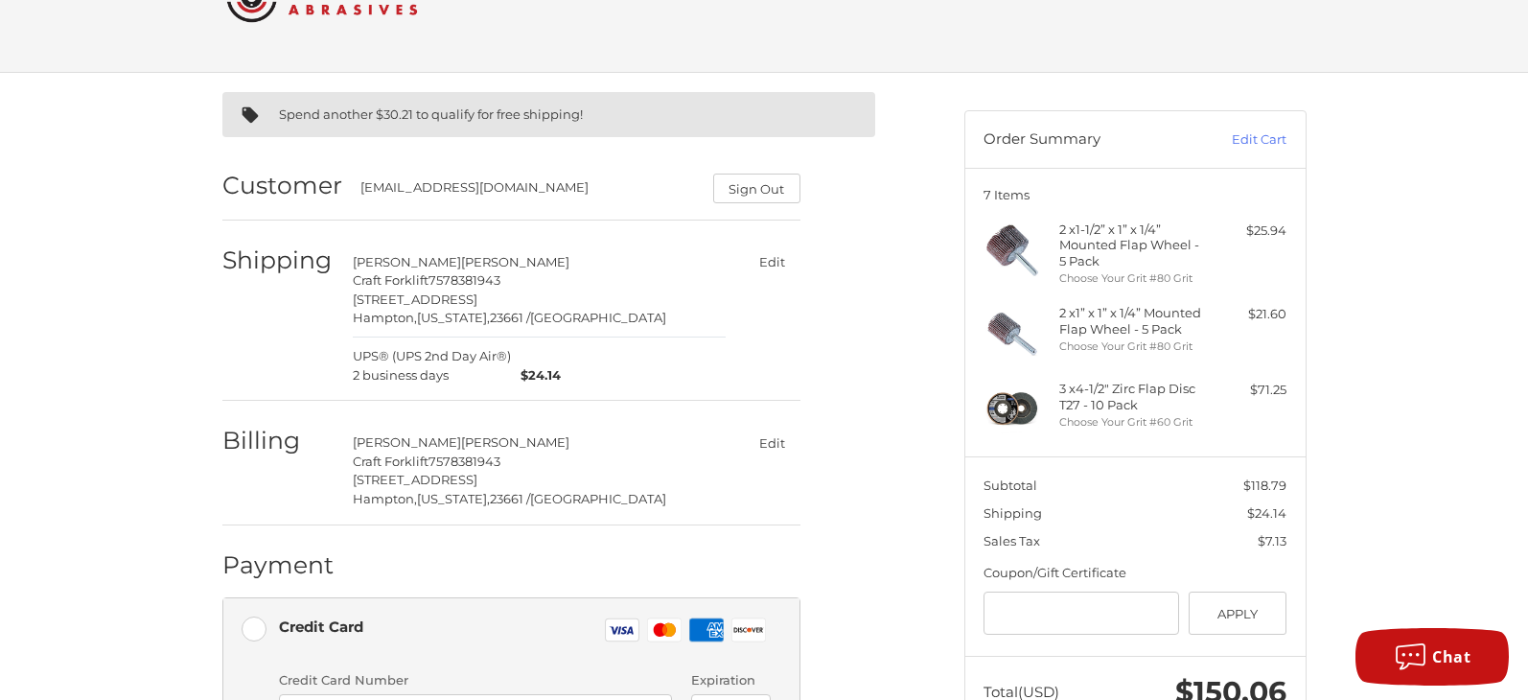
scroll to position [0, 0]
